Goal: Task Accomplishment & Management: Use online tool/utility

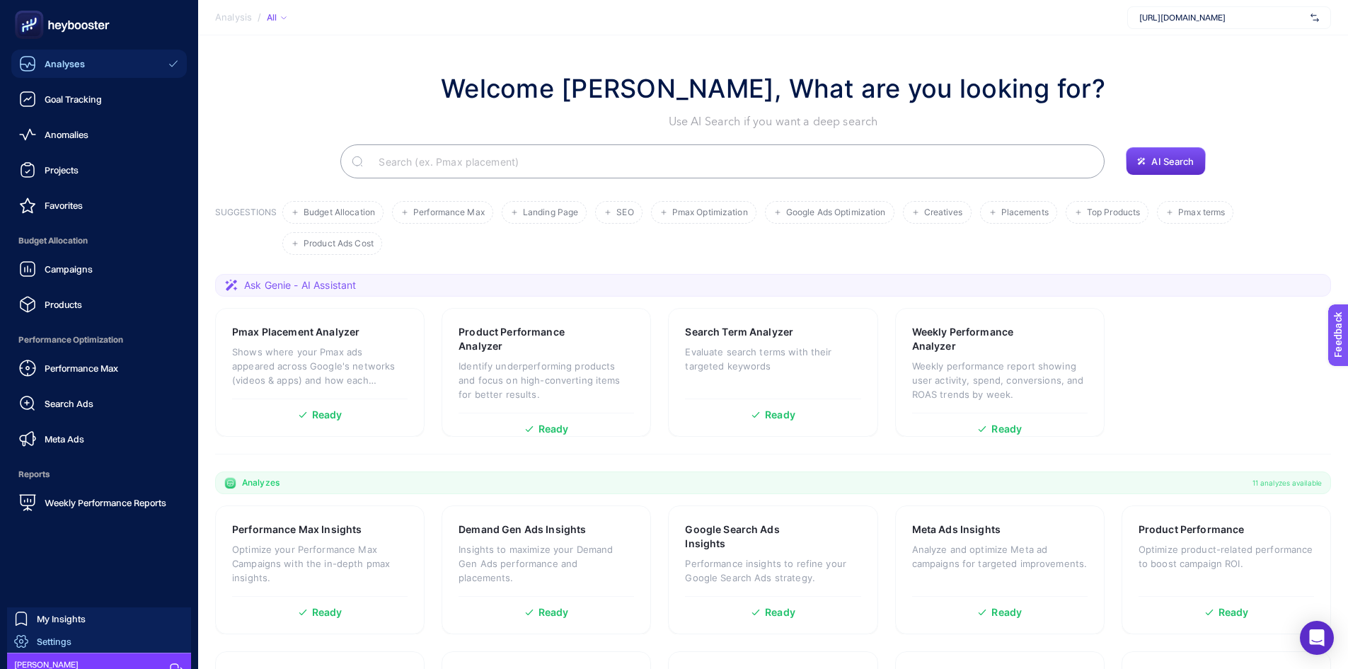
click at [68, 645] on span "Settings" at bounding box center [54, 640] width 35 height 11
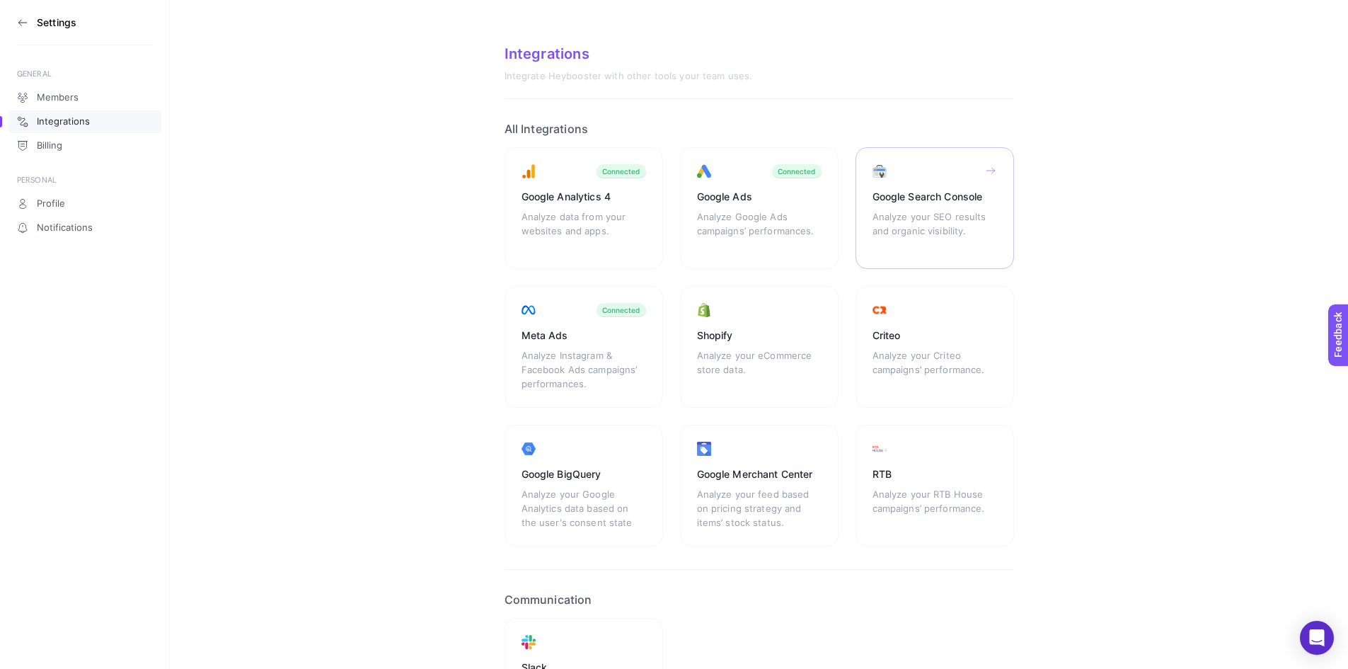
click at [923, 230] on div "Analyze your SEO results and organic visibility." at bounding box center [934, 230] width 125 height 42
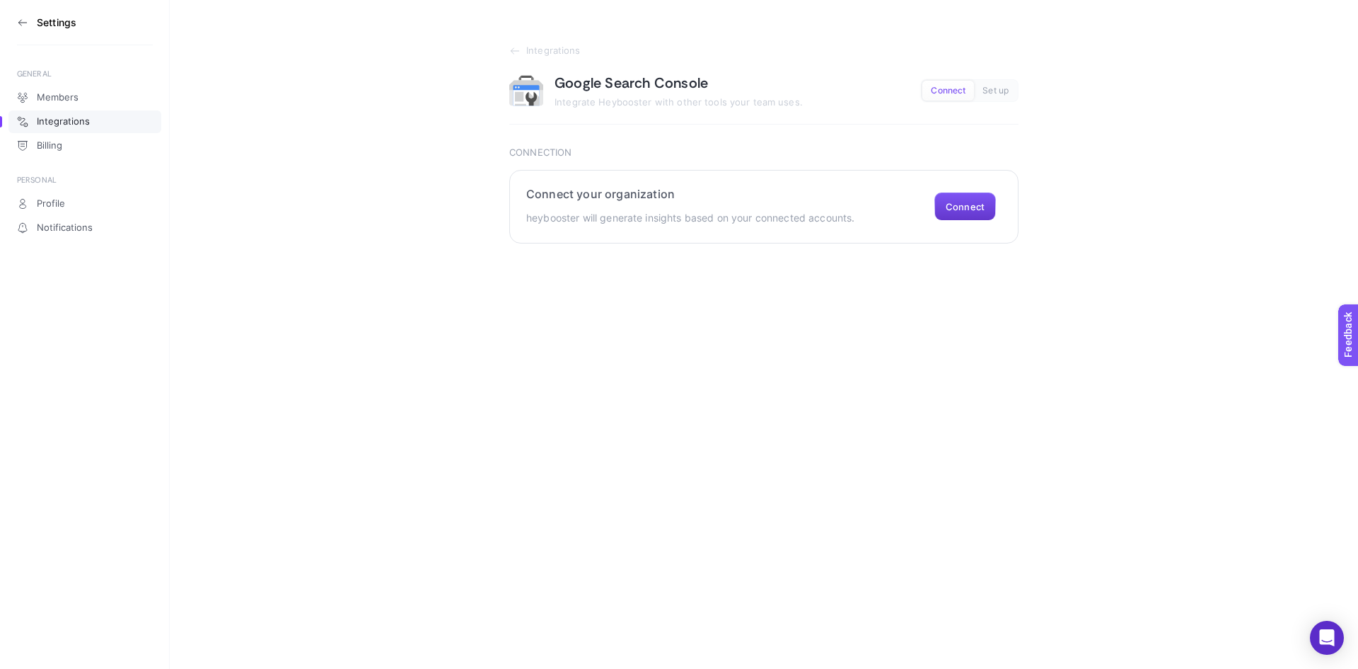
click at [991, 199] on button "Connect" at bounding box center [966, 206] width 62 height 28
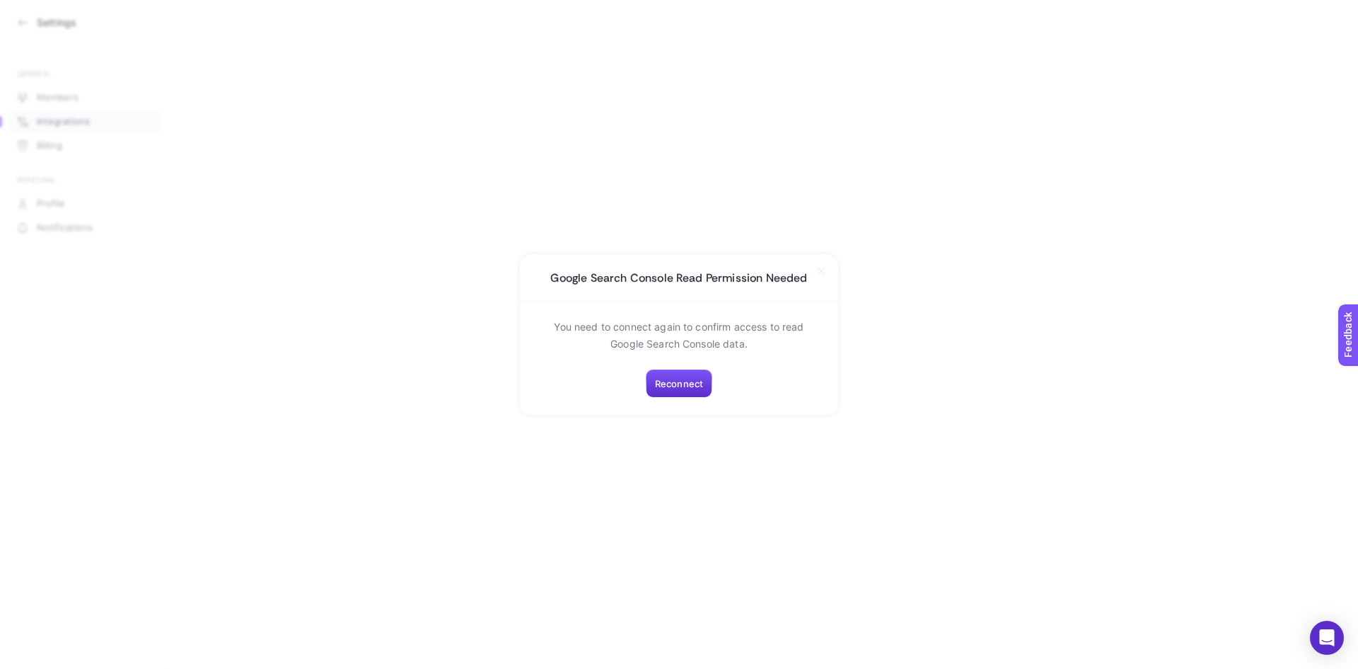
click at [761, 277] on h2 "Google Search Console Read Permission Needed" at bounding box center [678, 277] width 257 height 13
click at [751, 250] on div at bounding box center [751, 250] width 0 height 0
click at [882, 207] on section "Google Search Console Read Permission Needed You need to connect again to confi…" at bounding box center [679, 334] width 1358 height 669
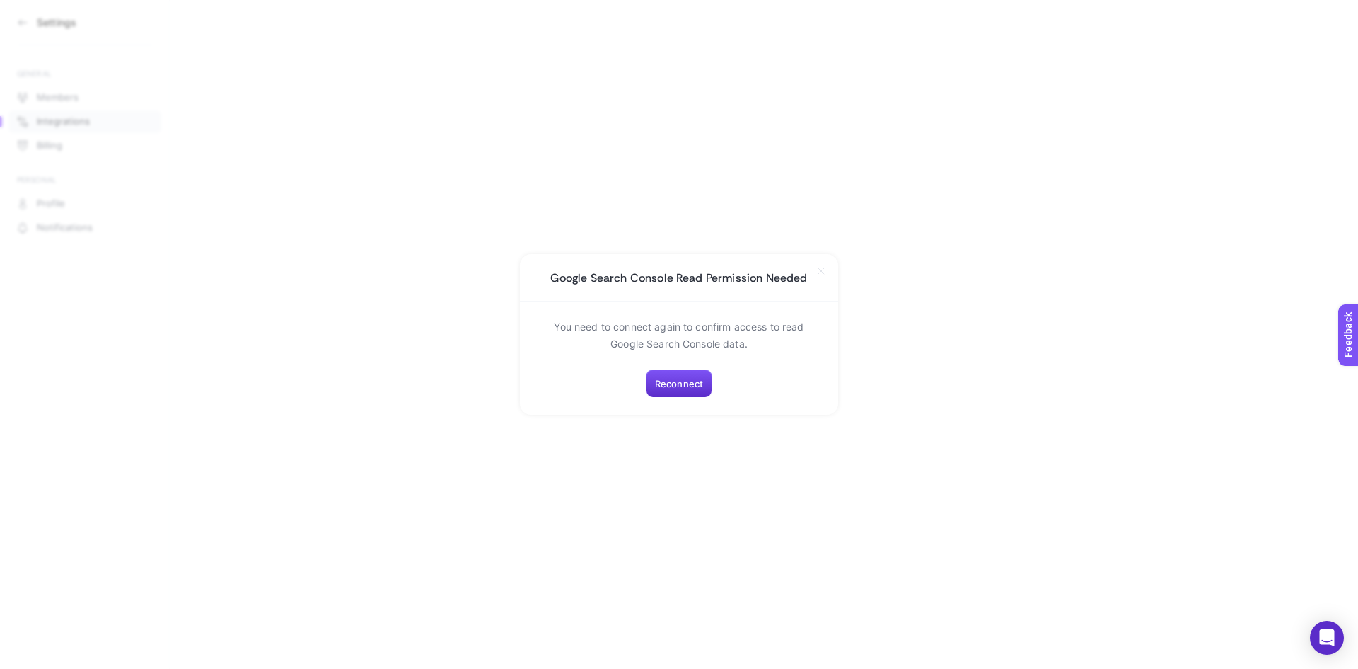
click at [650, 329] on p "You need to connect again to confirm access to read Google Search Console data." at bounding box center [679, 335] width 284 height 34
click at [641, 301] on div at bounding box center [641, 301] width 0 height 0
click at [906, 175] on section "Google Search Console Read Permission Needed You need to connect again to confi…" at bounding box center [679, 334] width 1358 height 669
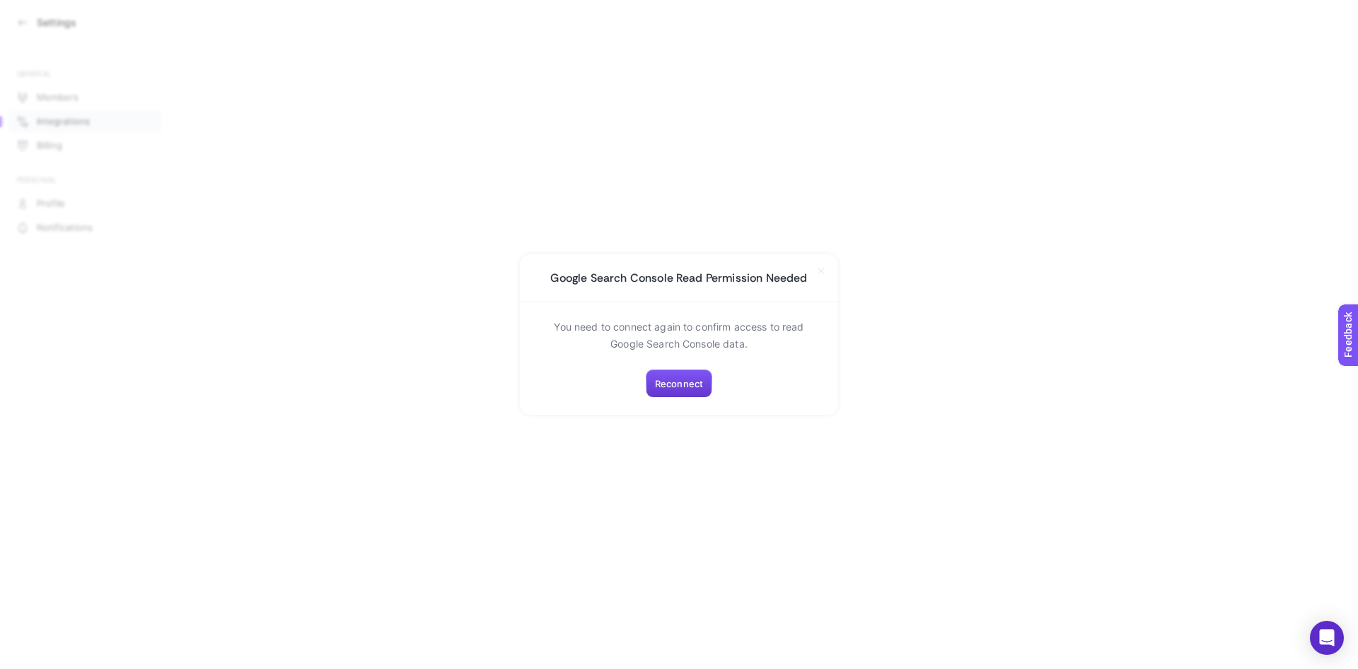
click at [683, 386] on span "Reconnect" at bounding box center [679, 383] width 48 height 11
